Goal: Task Accomplishment & Management: Manage account settings

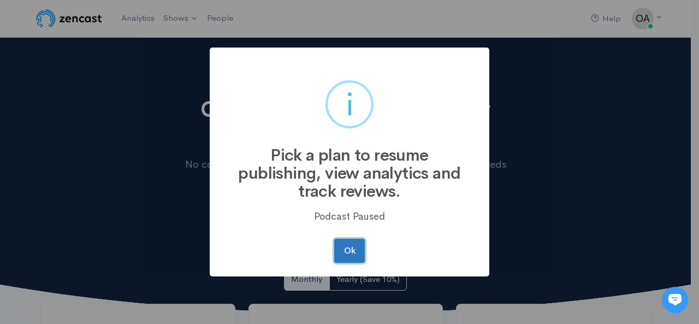
click at [359, 249] on button "Ok" at bounding box center [349, 251] width 31 height 24
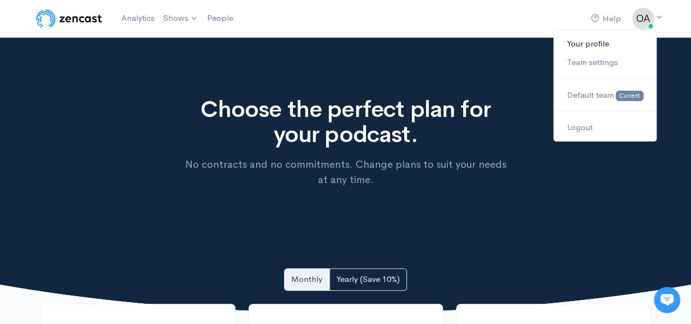
click at [600, 46] on link "Your profile" at bounding box center [604, 43] width 103 height 19
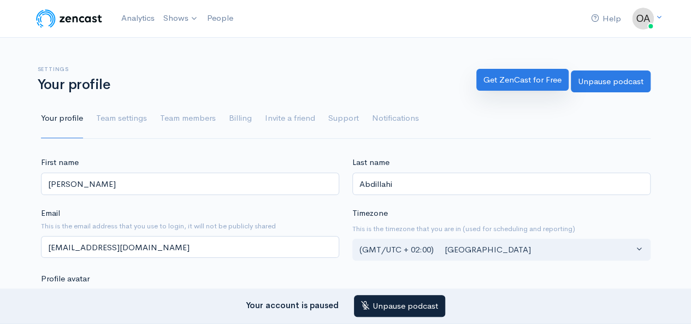
click at [542, 82] on link "Get ZenCast for Free" at bounding box center [522, 80] width 92 height 22
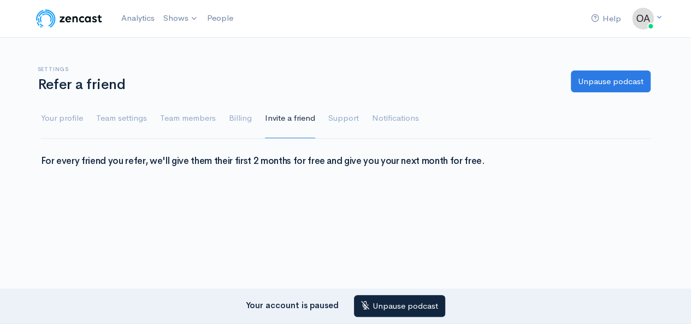
click at [83, 121] on ul "Your profile Team settings Team members Billing Invite a friend Support Notific…" at bounding box center [346, 118] width 610 height 39
click at [73, 119] on link "Your profile" at bounding box center [62, 118] width 42 height 39
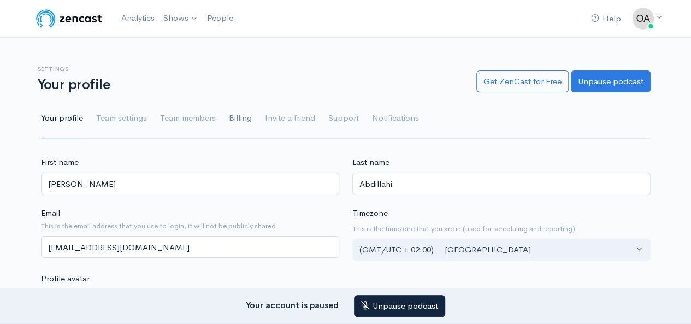
click at [237, 121] on link "Billing" at bounding box center [240, 118] width 23 height 39
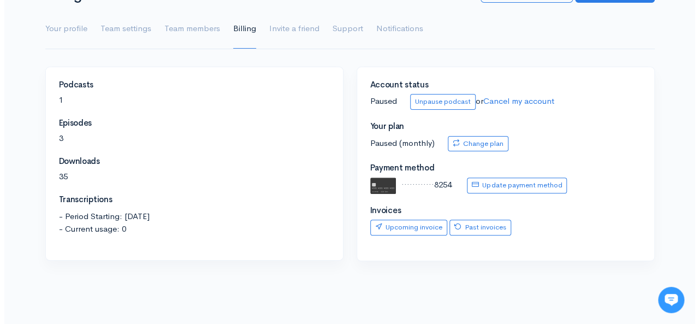
scroll to position [91, 0]
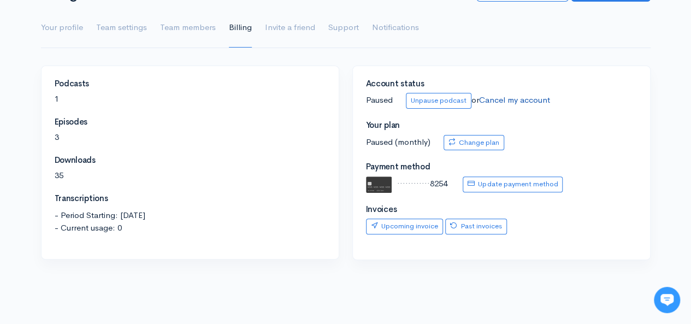
click at [536, 99] on link "Cancel my account" at bounding box center [514, 100] width 71 height 10
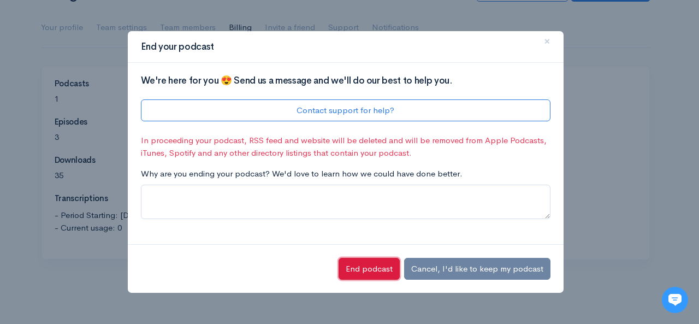
click at [383, 270] on button "End podcast" at bounding box center [369, 269] width 61 height 22
